Goal: Task Accomplishment & Management: Manage account settings

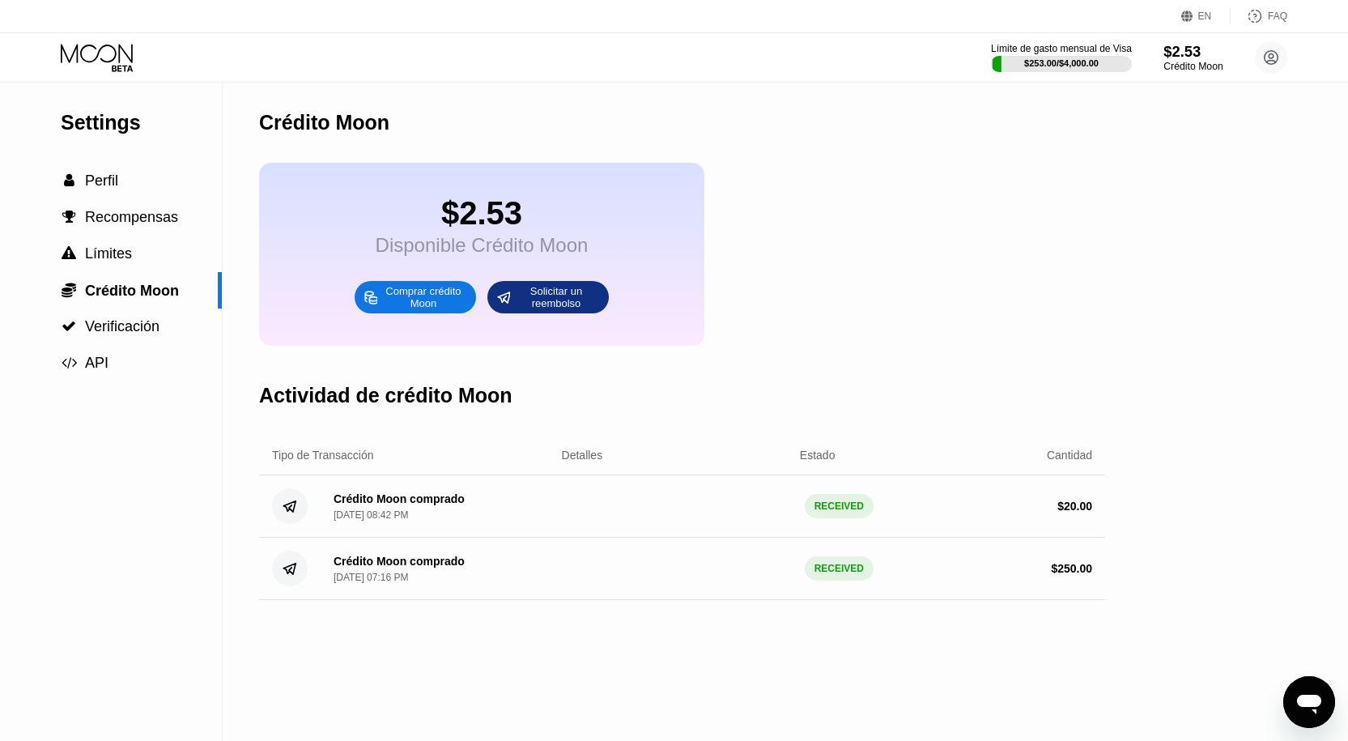
click at [1219, 57] on div "$2.53" at bounding box center [1193, 51] width 59 height 17
click at [1217, 67] on div "Crédito Moon" at bounding box center [1193, 66] width 59 height 11
click at [98, 40] on div "Límite de gasto mensual de Visa $253.00 / $4,000.00 $2.53 Crédito Moon [PERSON_…" at bounding box center [674, 57] width 1348 height 49
click at [98, 49] on icon at bounding box center [98, 58] width 75 height 28
